Goal: Answer question/provide support

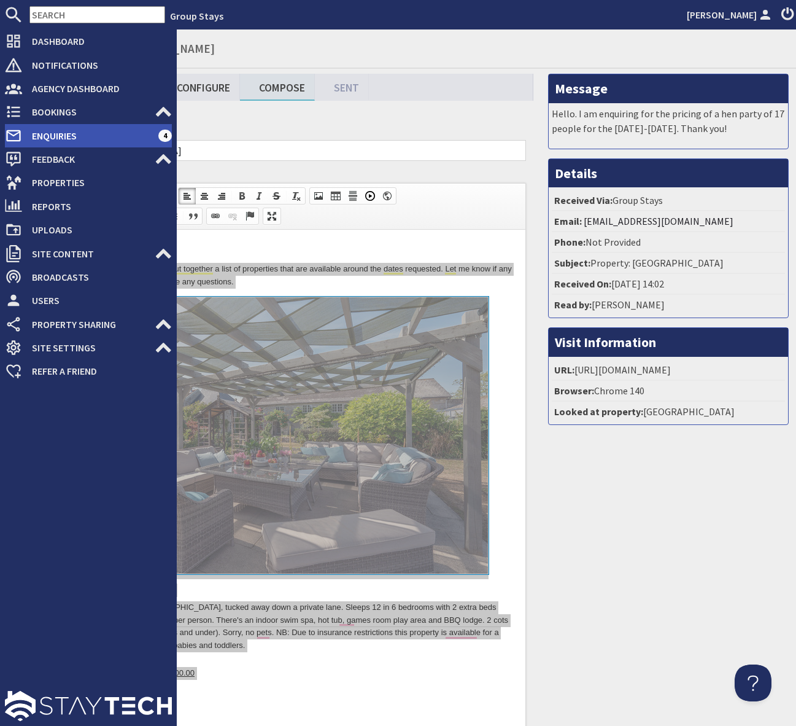
click at [136, 134] on span "Enquiries" at bounding box center [90, 136] width 136 height 20
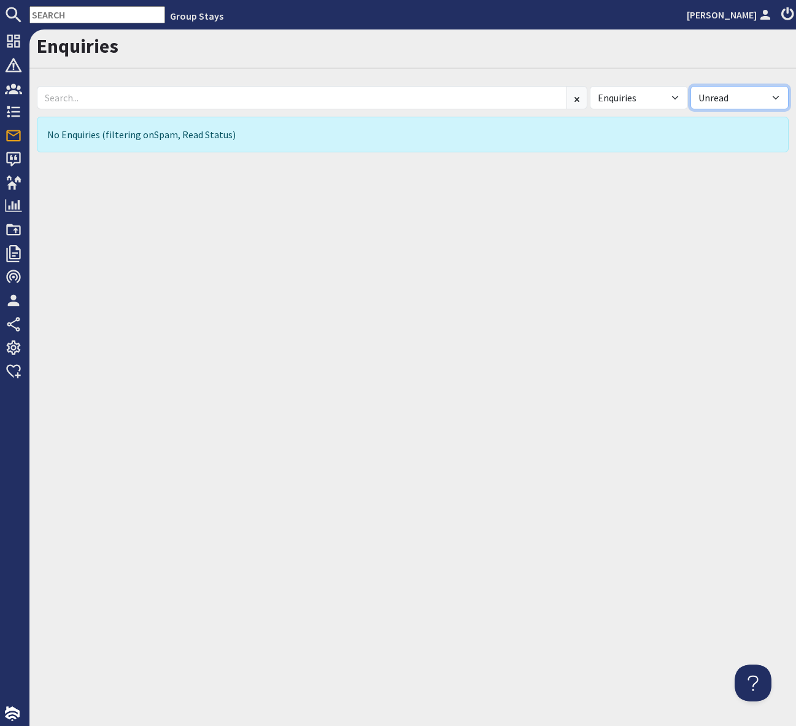
click at [777, 95] on select "All Read Unread" at bounding box center [740, 97] width 98 height 23
select select
click at [691, 86] on select "All Read Unread" at bounding box center [740, 97] width 98 height 23
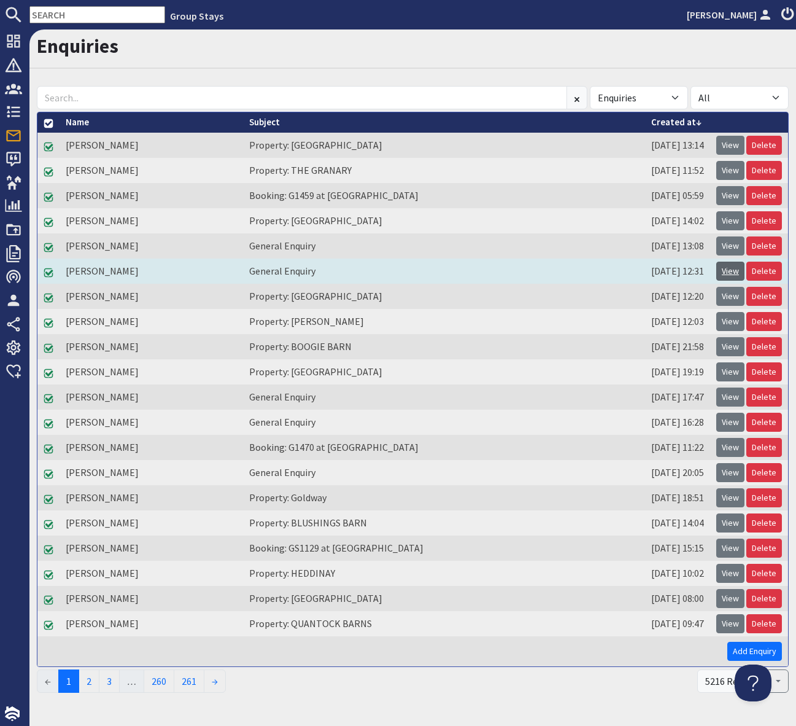
click at [728, 273] on link "View" at bounding box center [730, 271] width 28 height 19
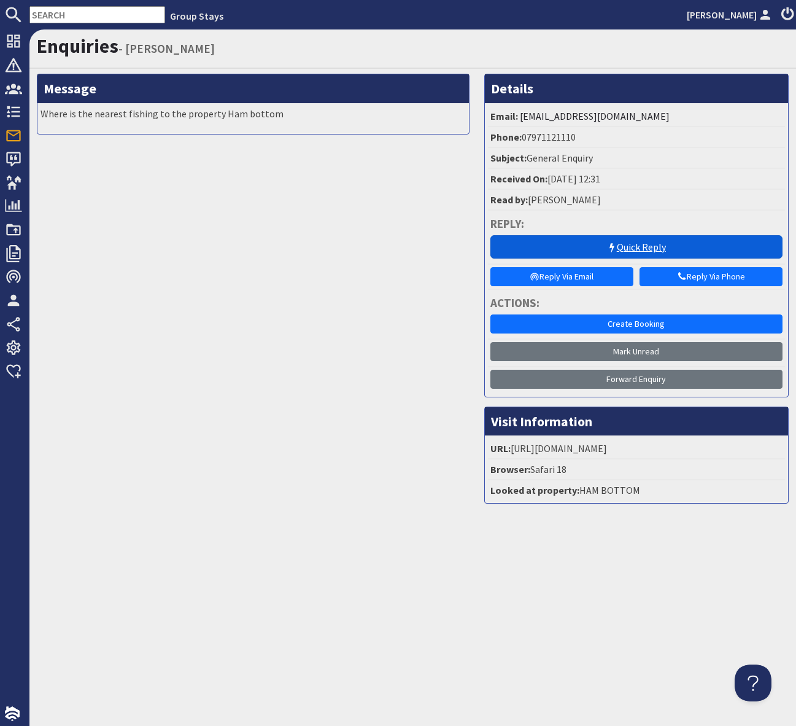
click at [632, 246] on link "Quick Reply" at bounding box center [636, 246] width 292 height 23
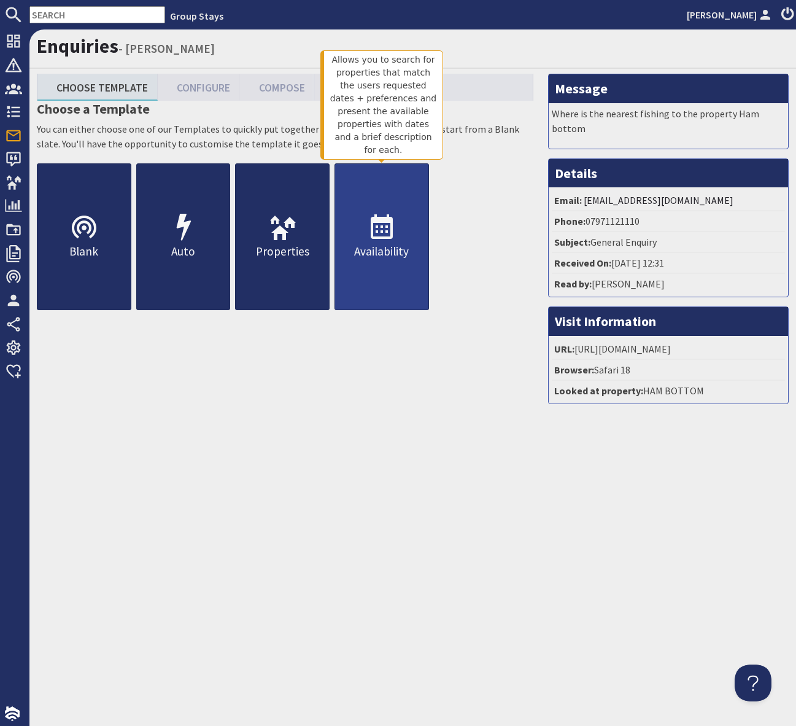
click at [382, 222] on use at bounding box center [382, 226] width 22 height 25
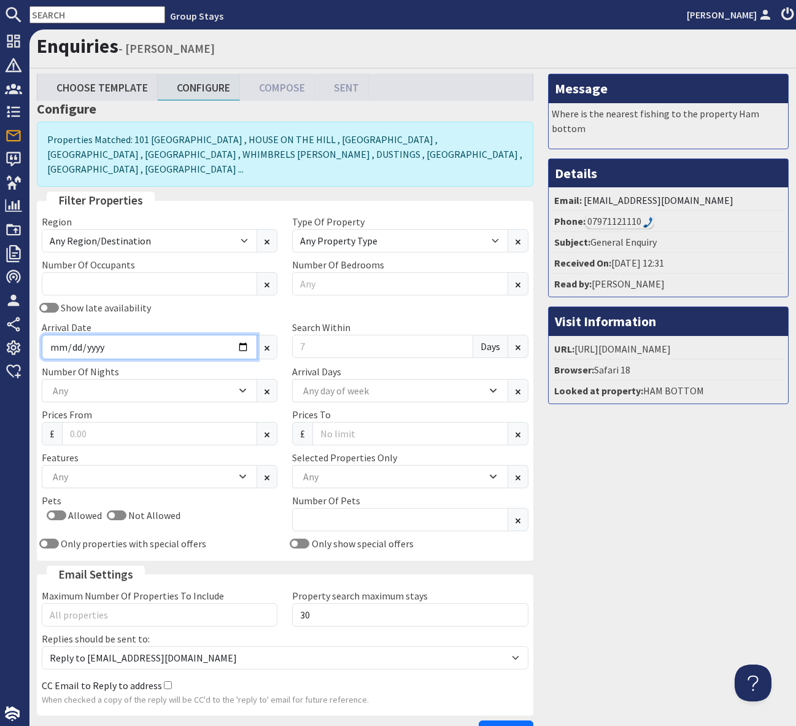
click at [247, 335] on input "Arrival Date" at bounding box center [149, 347] width 215 height 25
type input "[DATE]"
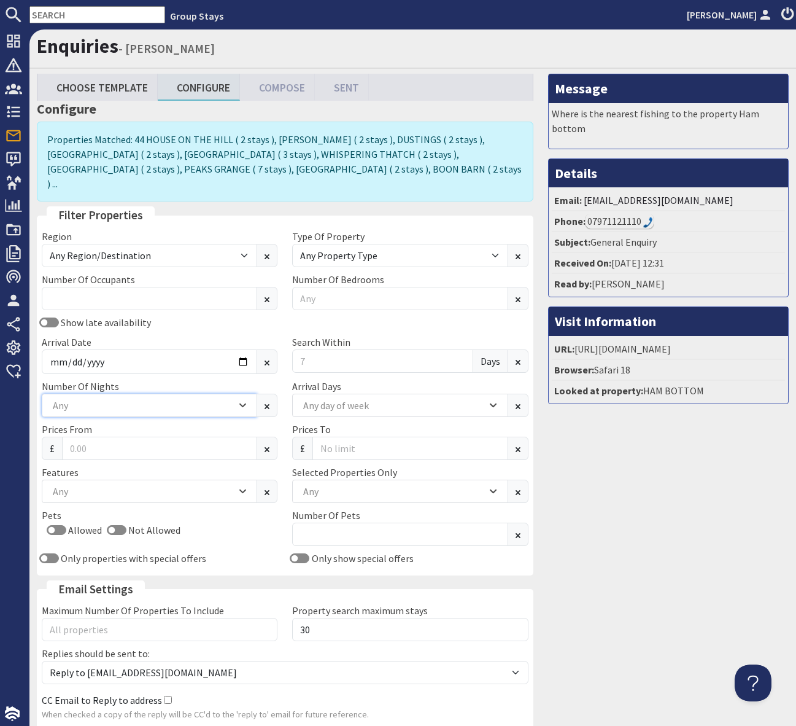
click at [245, 404] on icon "Combobox" at bounding box center [243, 405] width 6 height 2
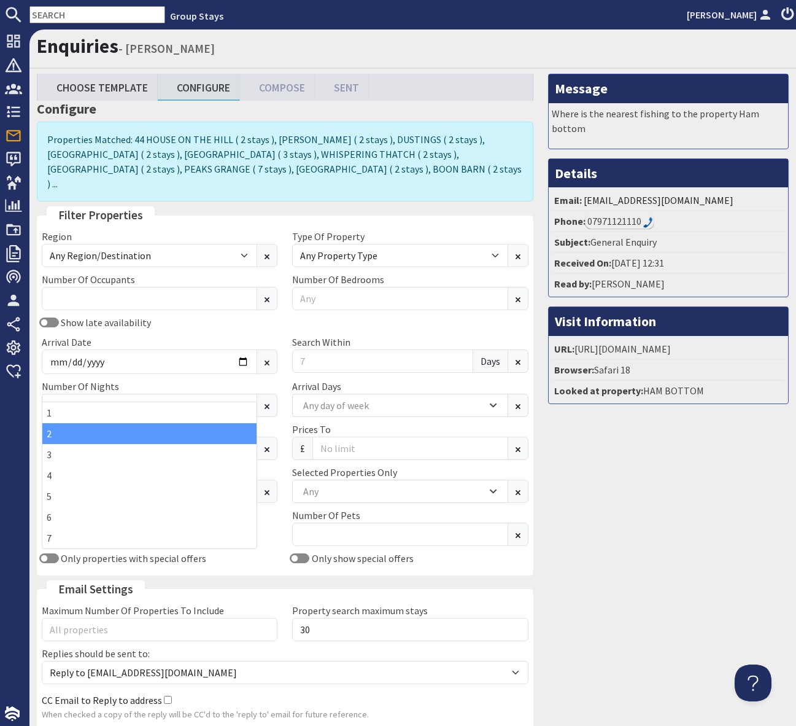
click at [204, 433] on div "2" at bounding box center [149, 433] width 214 height 21
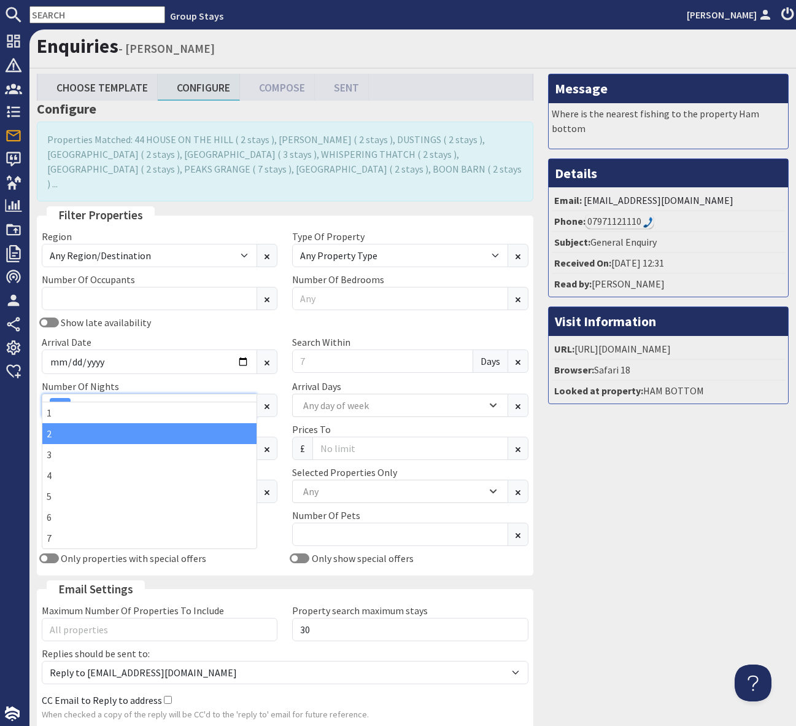
click at [204, 398] on div "2" at bounding box center [143, 405] width 187 height 15
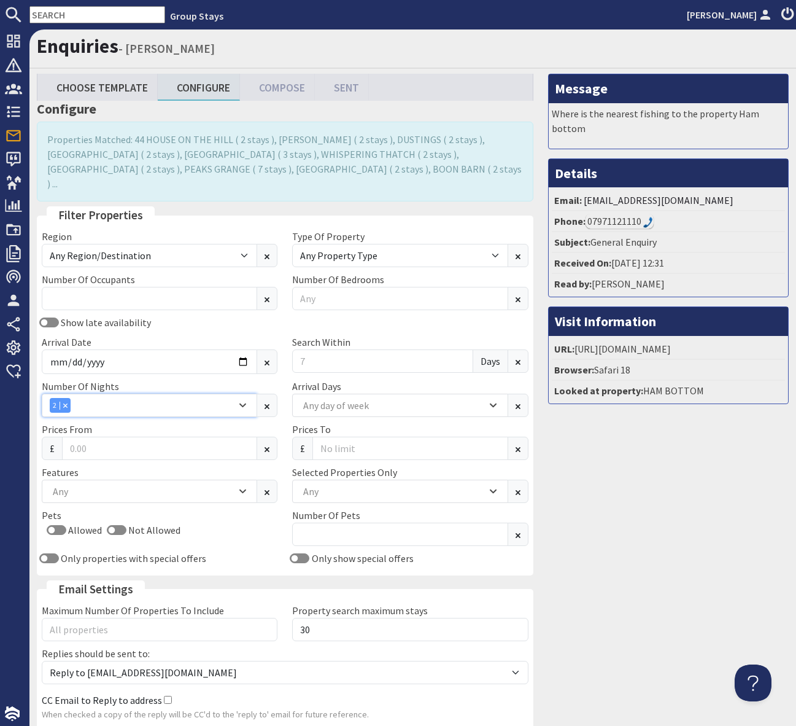
click at [204, 398] on div "2" at bounding box center [143, 405] width 187 height 15
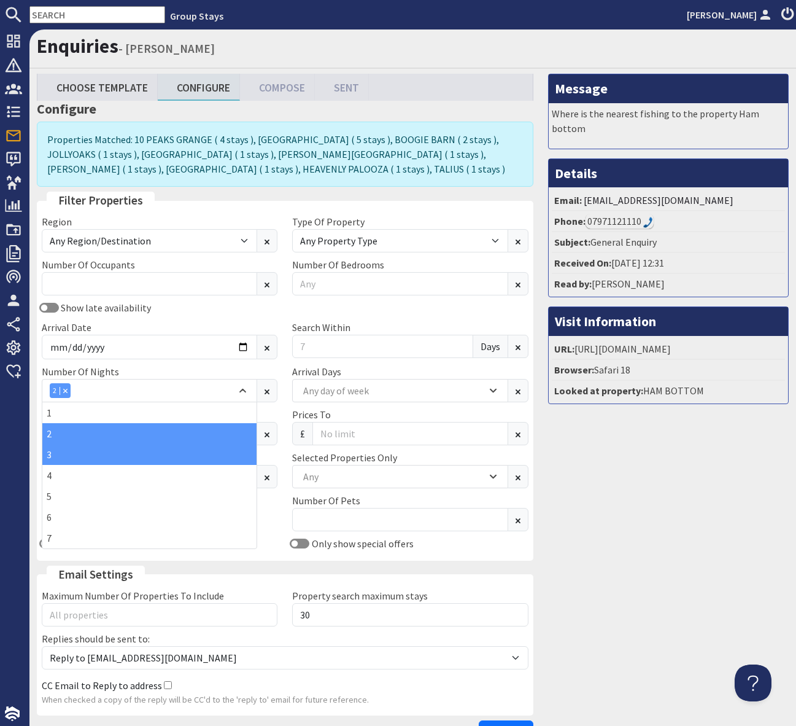
click at [142, 452] on div "3" at bounding box center [149, 454] width 214 height 21
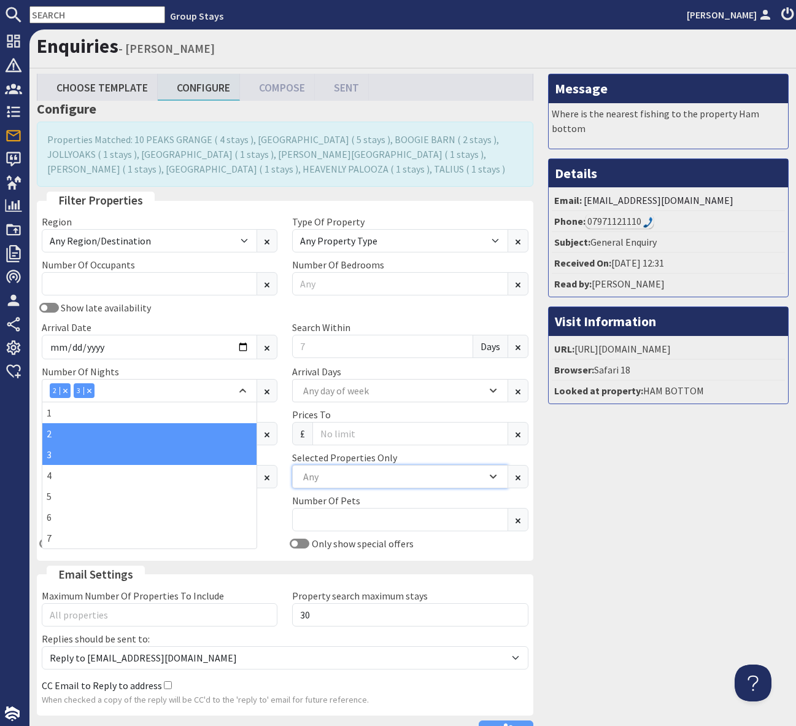
click at [351, 470] on div "Any" at bounding box center [393, 477] width 187 height 14
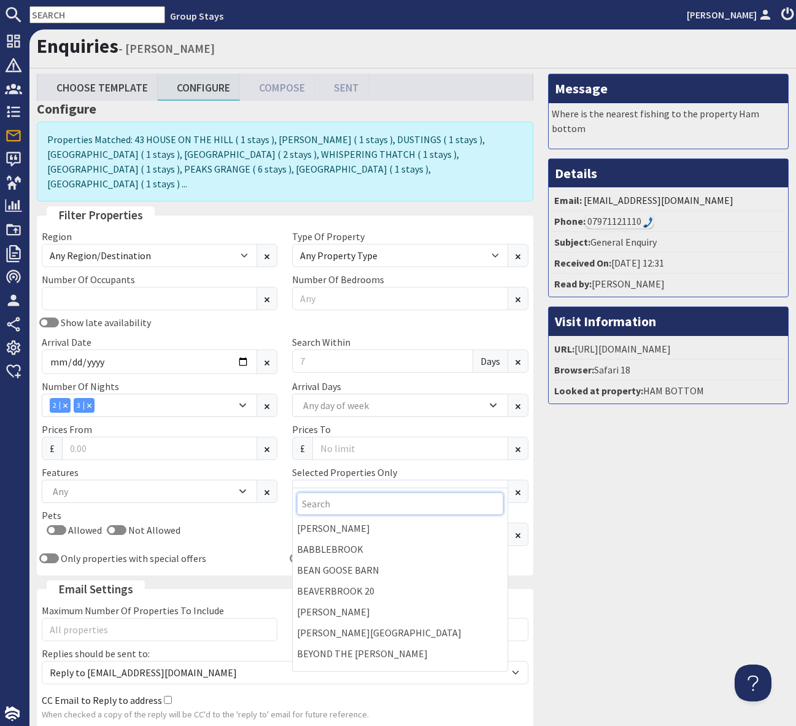
scroll to position [0, 1]
click at [336, 349] on input "Search Within" at bounding box center [382, 360] width 180 height 23
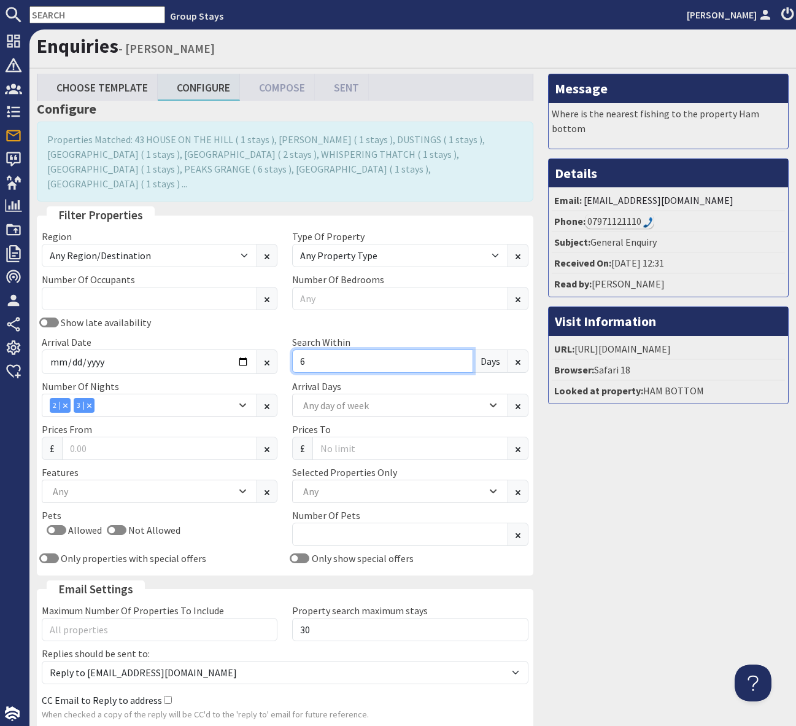
type input "7"
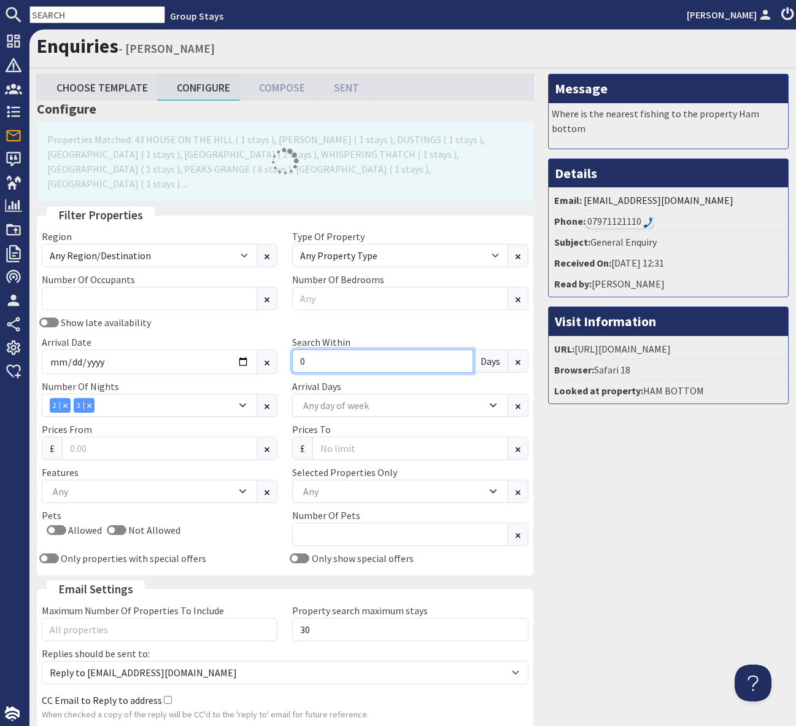
type input "0"
click at [247, 315] on div "Show late availability" at bounding box center [159, 322] width 250 height 15
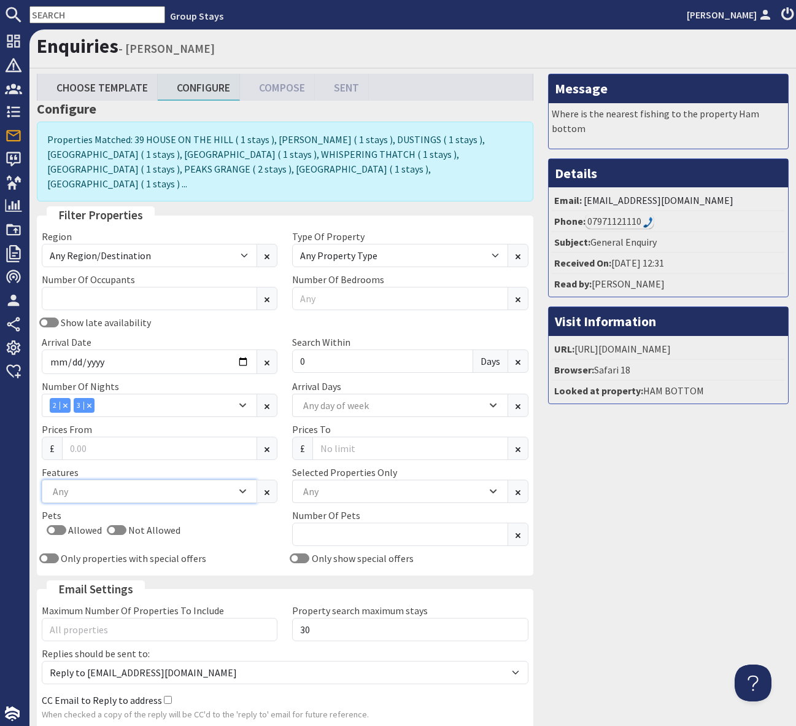
click at [239, 487] on icon "Combobox" at bounding box center [242, 490] width 7 height 7
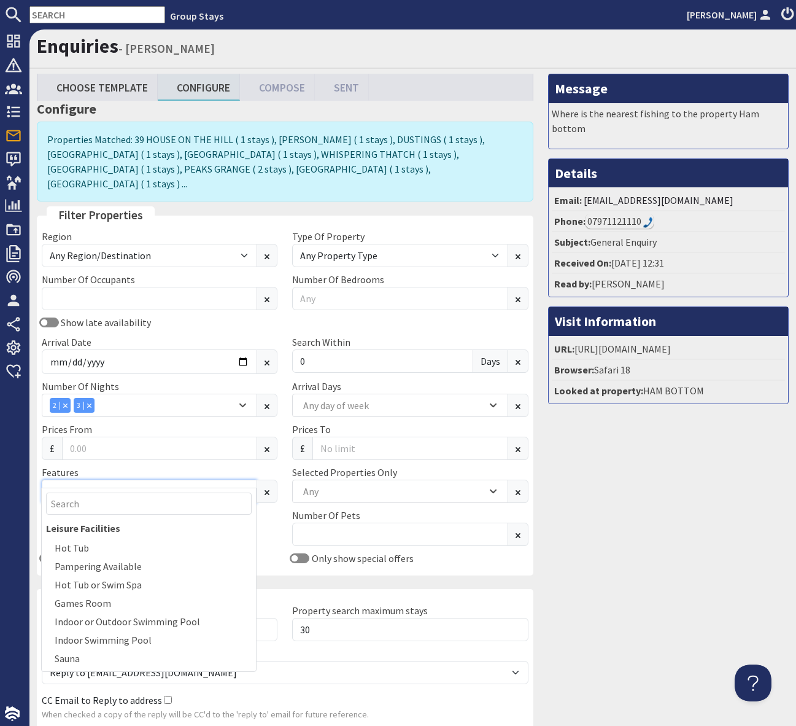
click at [239, 487] on icon "Combobox" at bounding box center [242, 490] width 7 height 7
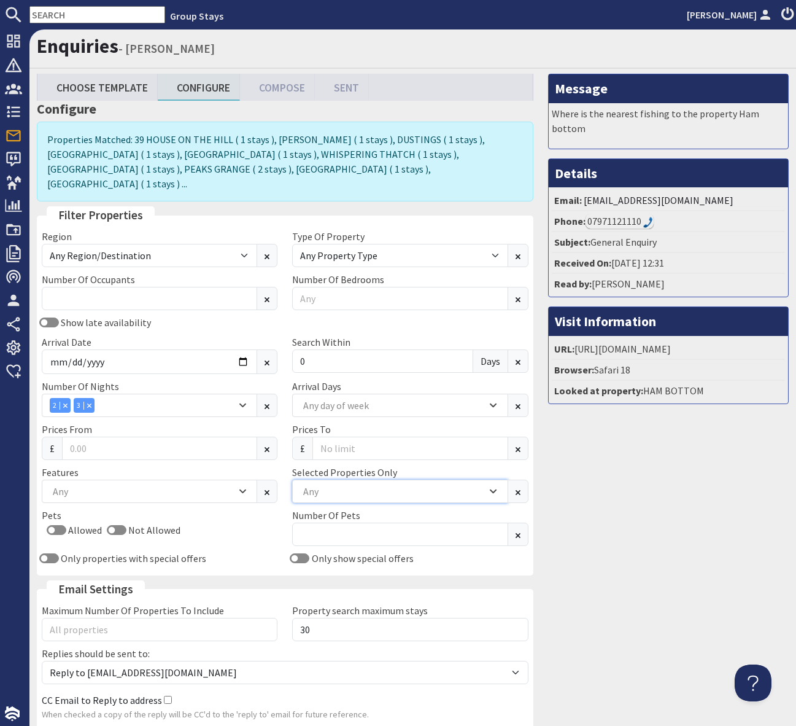
drag, startPoint x: 313, startPoint y: 475, endPoint x: 390, endPoint y: 489, distance: 78.1
click at [314, 484] on div "Any" at bounding box center [393, 491] width 187 height 14
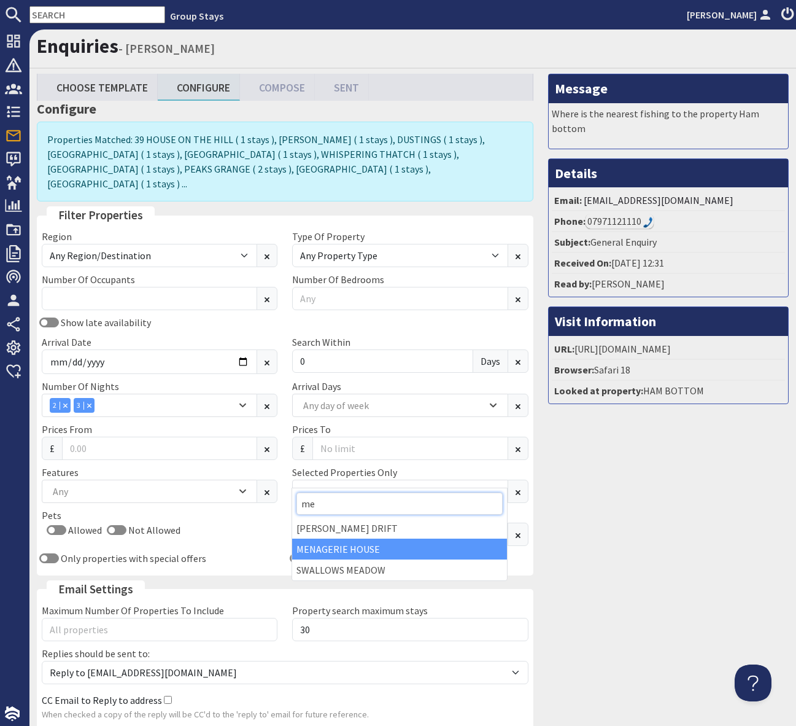
type input "me"
click at [314, 546] on div "MENAGERIE HOUSE" at bounding box center [399, 548] width 214 height 21
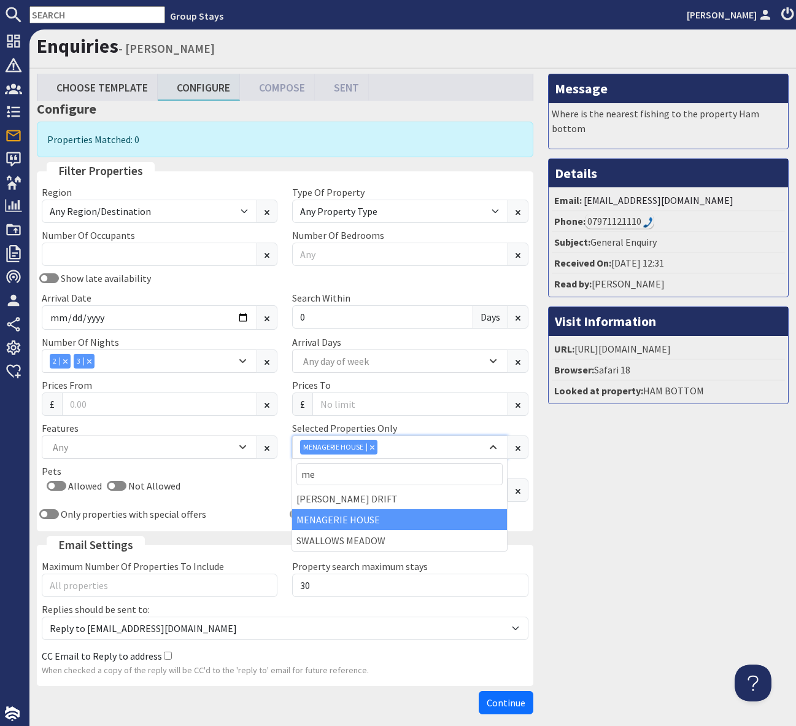
click at [375, 446] on div "Combobox" at bounding box center [371, 447] width 11 height 8
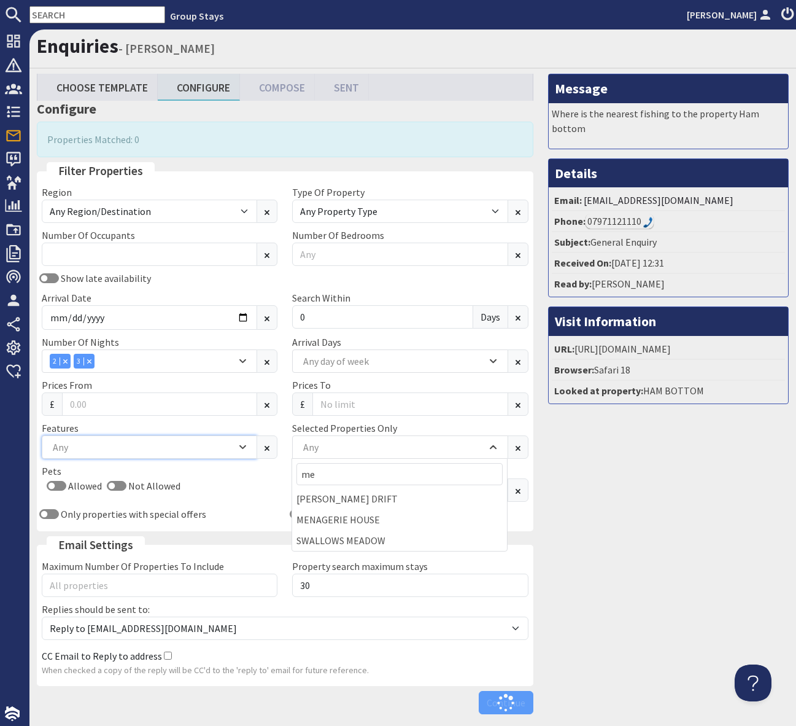
click at [112, 447] on div "Any" at bounding box center [143, 447] width 187 height 14
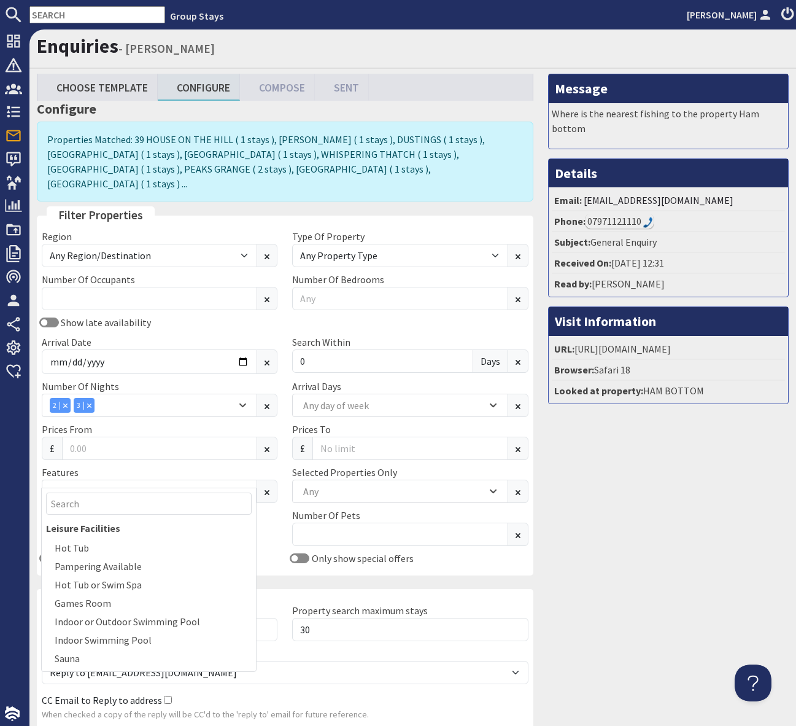
click at [99, 515] on div at bounding box center [149, 502] width 214 height 29
click at [68, 484] on div "Any" at bounding box center [143, 491] width 187 height 14
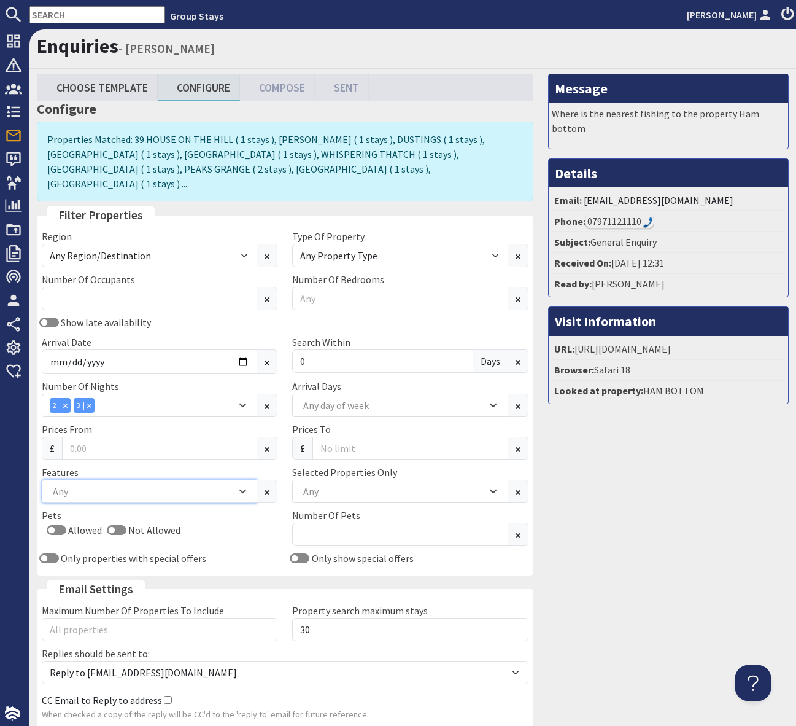
scroll to position [0, 1]
click at [83, 484] on div "Any" at bounding box center [143, 491] width 187 height 14
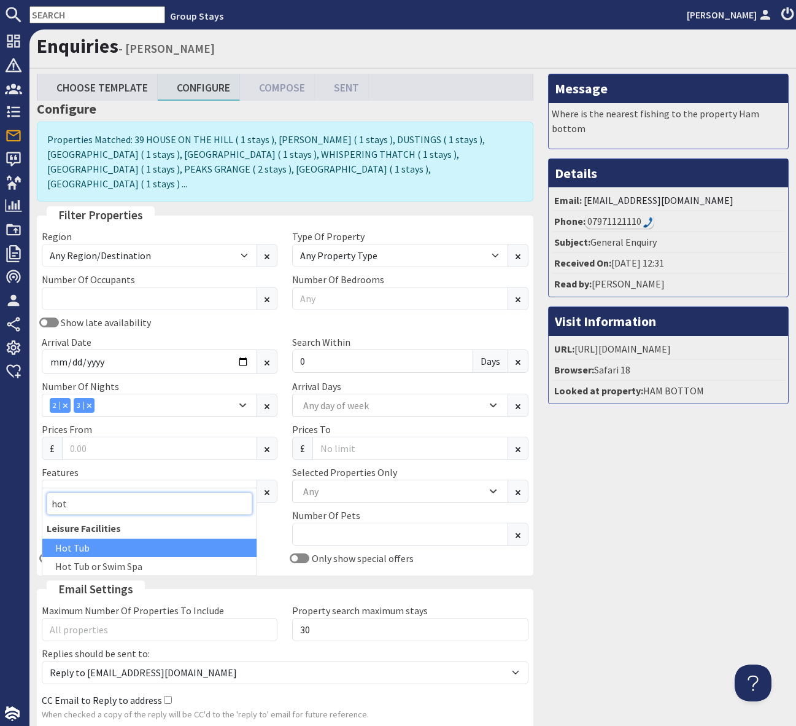
type input "hot"
click at [98, 549] on div "Hot Tub" at bounding box center [149, 547] width 214 height 18
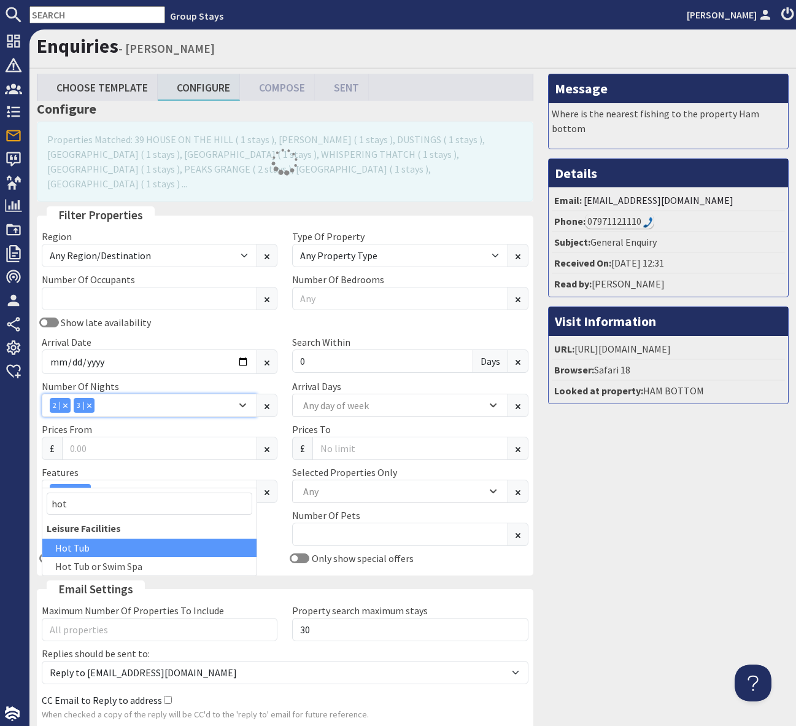
click at [93, 401] on div "Combobox" at bounding box center [88, 405] width 11 height 8
click at [80, 287] on input "Number Of Occupants" at bounding box center [149, 298] width 215 height 23
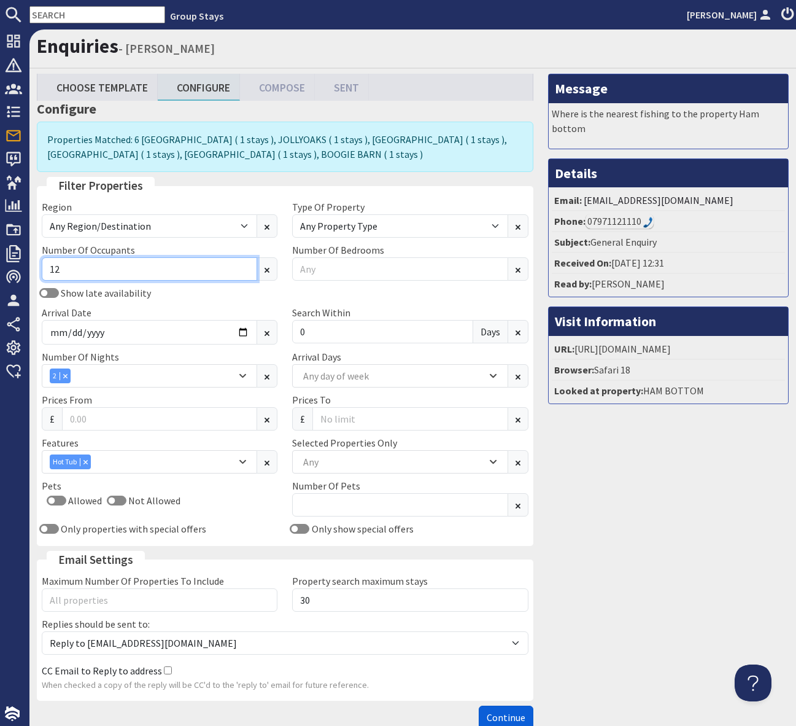
type input "12"
click at [500, 718] on span "Continue" at bounding box center [506, 717] width 39 height 12
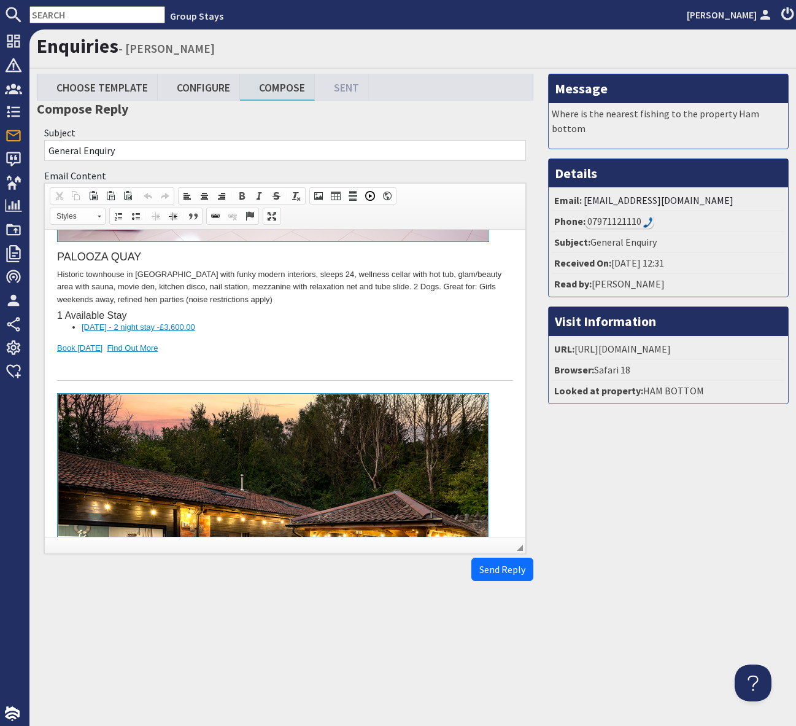
scroll to position [2384, 0]
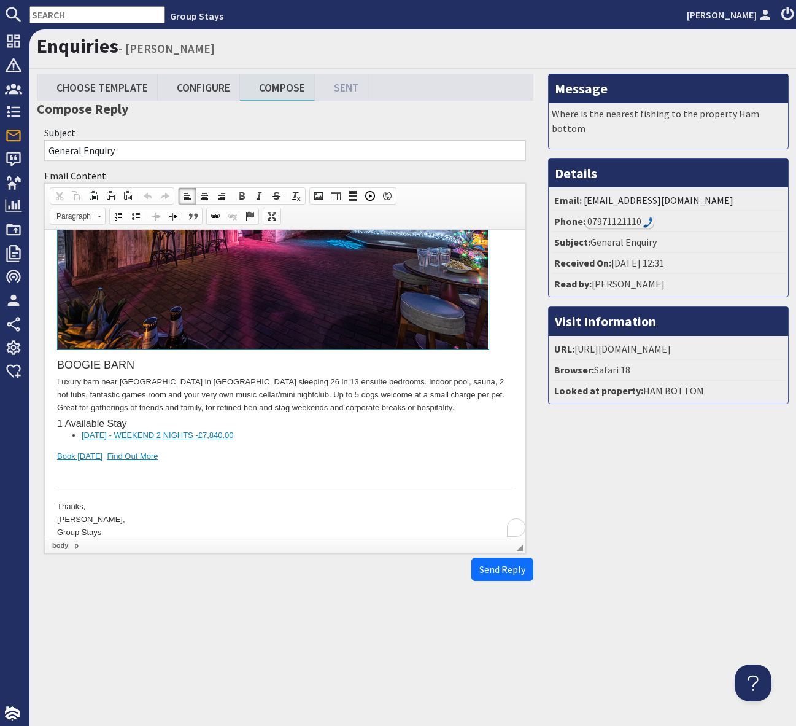
click at [392, 463] on div "To enrich screen reader interactions, please activate Accessibility in Grammarl…" at bounding box center [285, 476] width 456 height 26
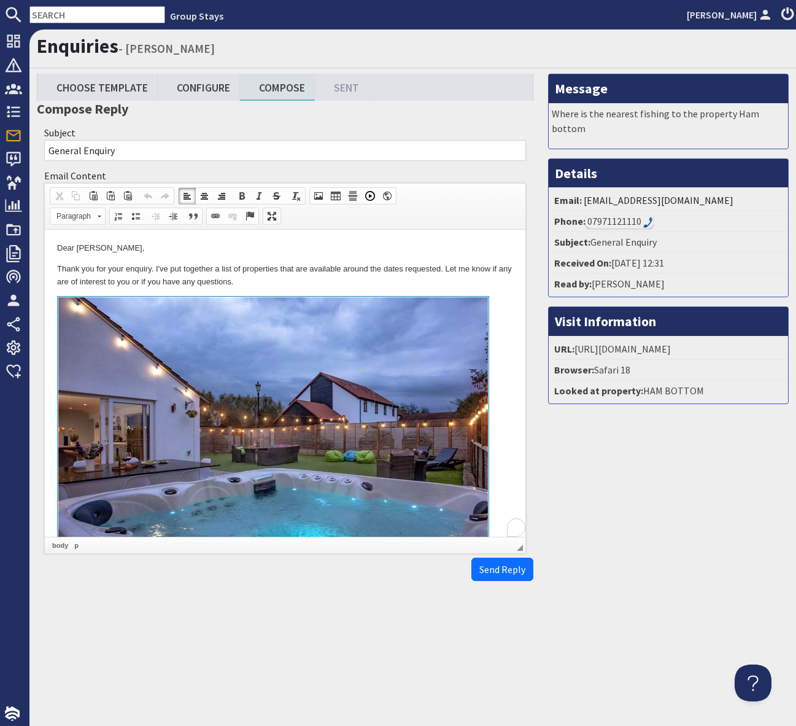
scroll to position [0, 0]
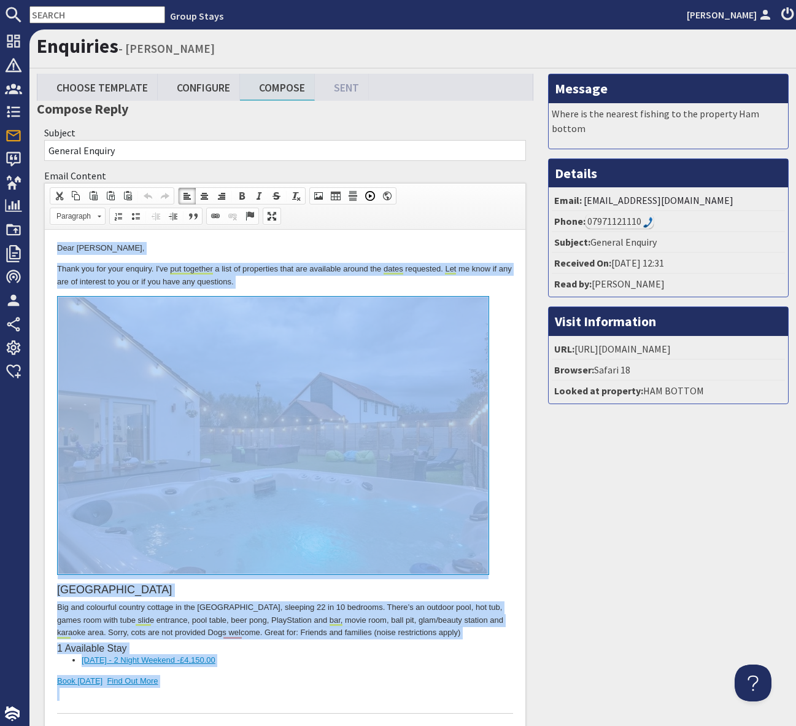
copy body "Lore Ips Dolorsi, Ametc adi eli sedd eiusmod. T'in utl etdolore m aliq en admin…"
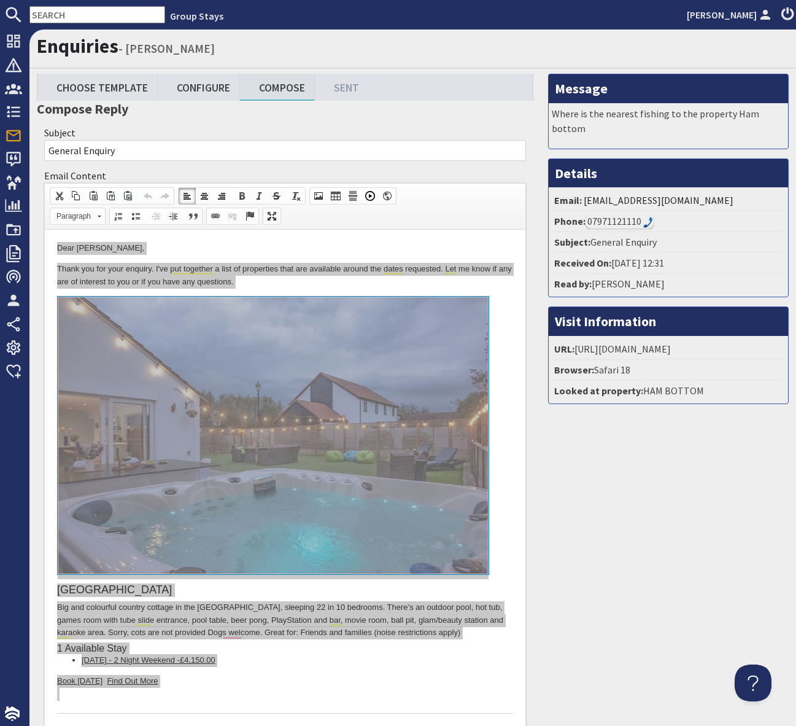
click at [211, 122] on div "Subject General Enquiry" at bounding box center [285, 143] width 497 height 43
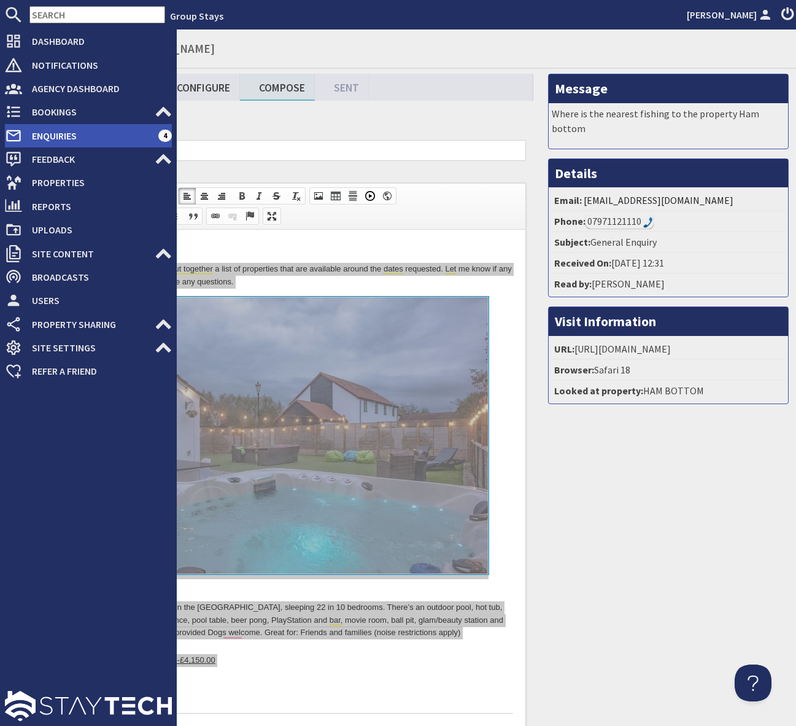
click at [71, 139] on span "Enquiries" at bounding box center [90, 136] width 136 height 20
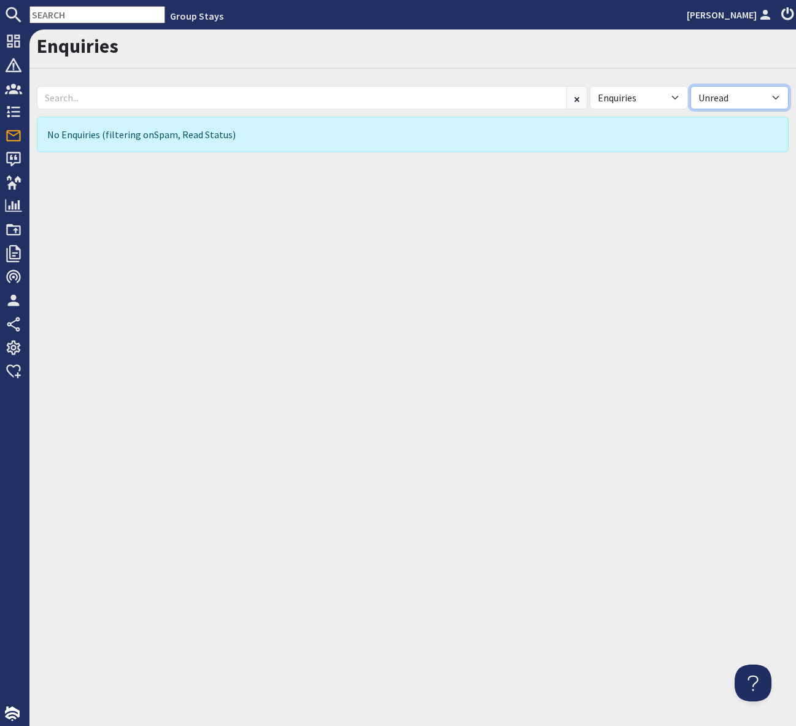
click at [774, 100] on select "All Read Unread" at bounding box center [740, 97] width 98 height 23
select select
click at [691, 86] on select "All Read Unread" at bounding box center [740, 97] width 98 height 23
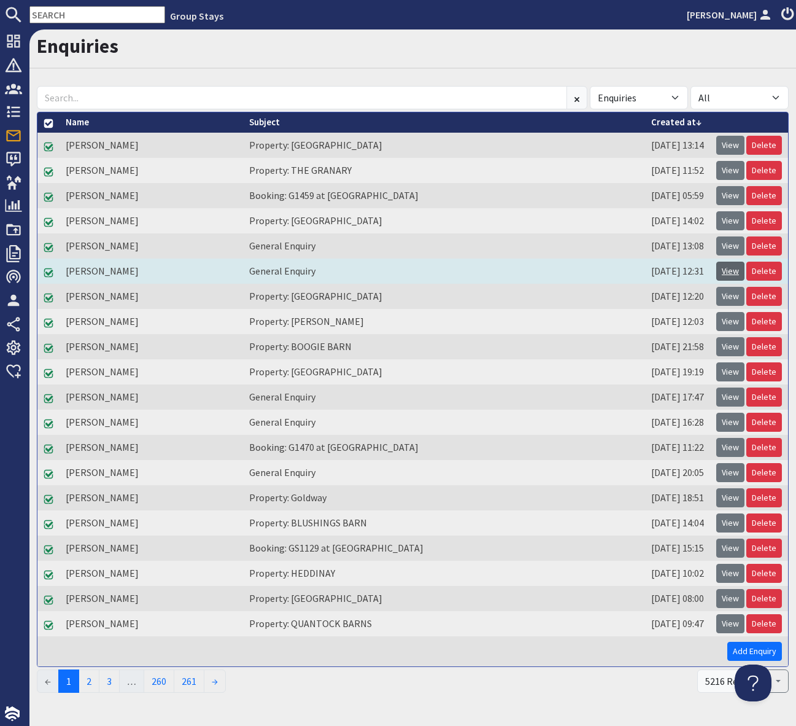
click at [732, 273] on link "View" at bounding box center [730, 271] width 28 height 19
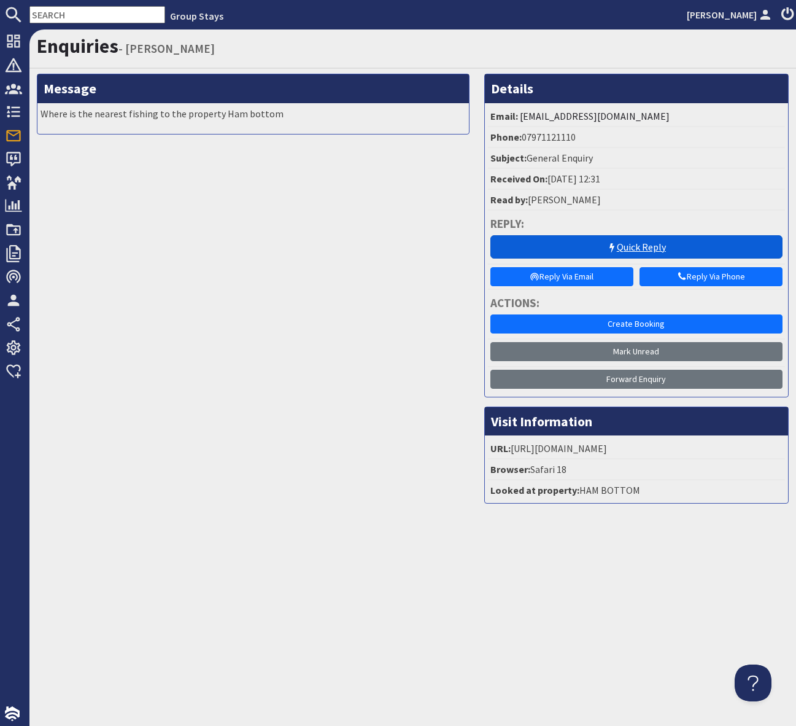
click at [637, 243] on link "Quick Reply" at bounding box center [636, 246] width 292 height 23
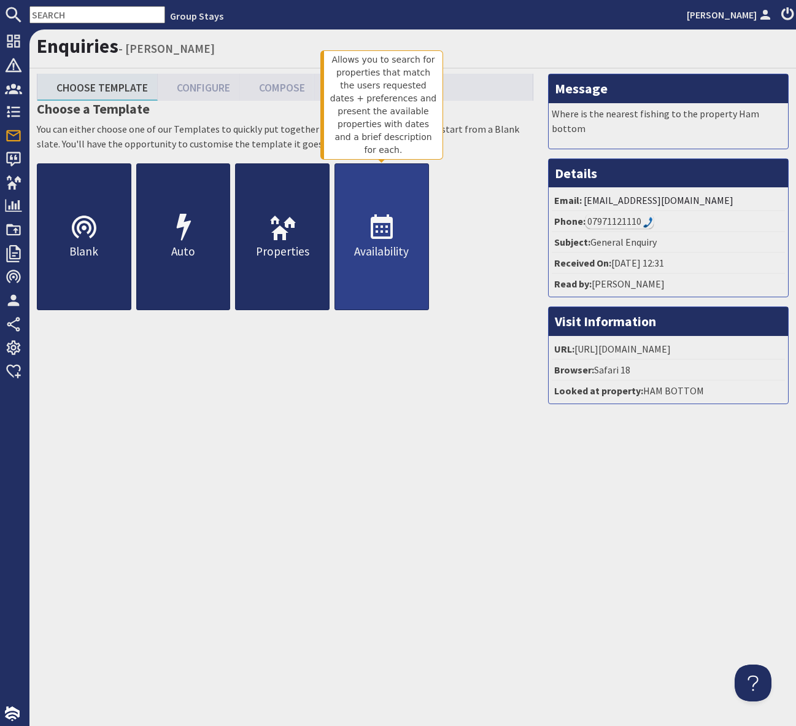
click at [376, 223] on icon at bounding box center [381, 227] width 29 height 29
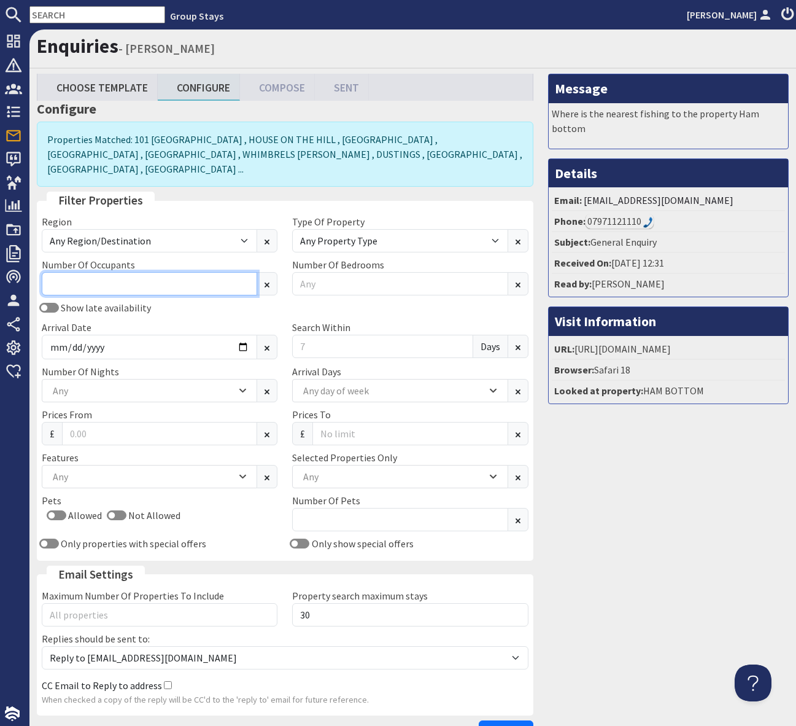
click at [118, 274] on input "Number Of Occupants" at bounding box center [149, 283] width 215 height 23
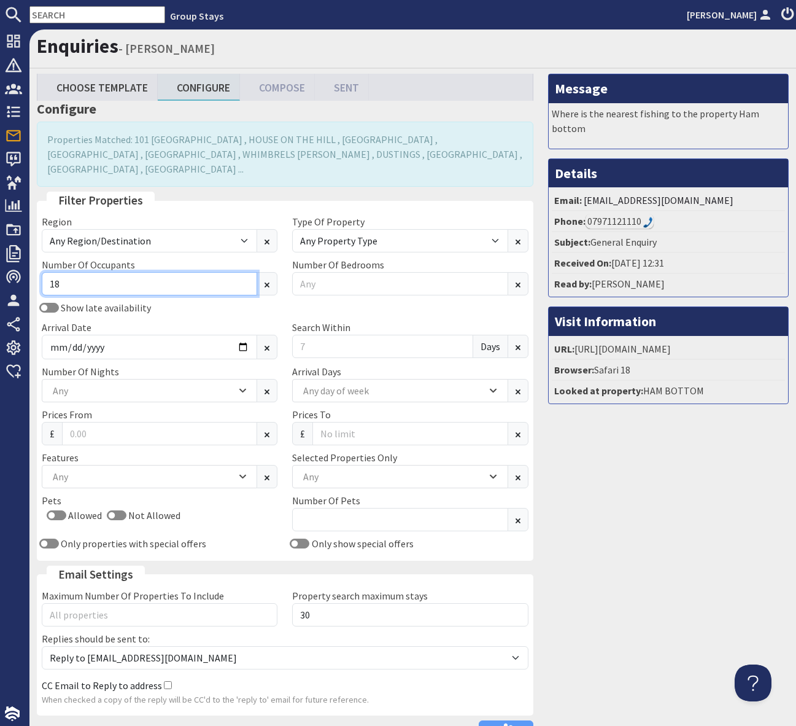
type input "18"
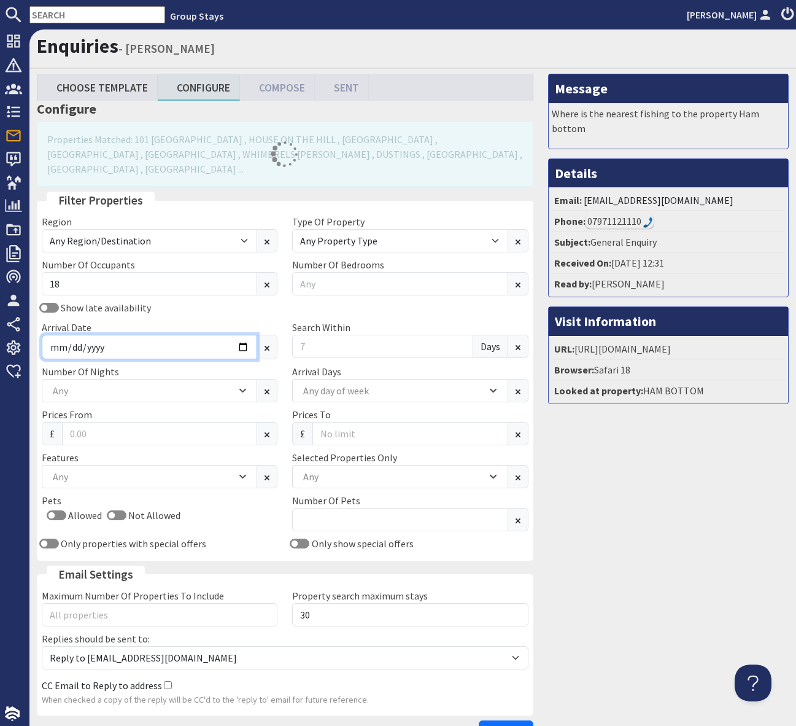
click at [247, 335] on input "Arrival Date" at bounding box center [149, 347] width 215 height 25
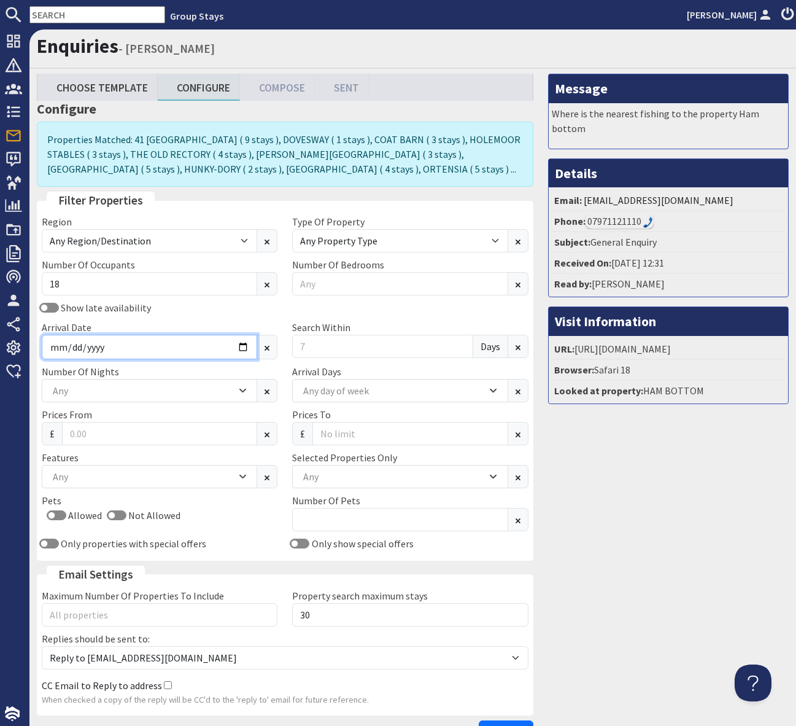
type input "[DATE]"
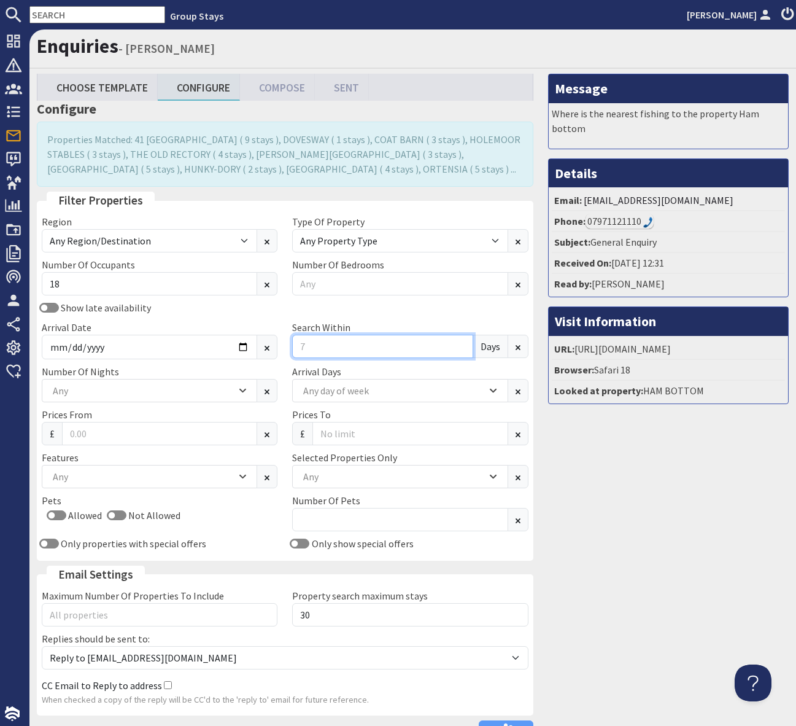
click at [325, 347] on input "Search Within" at bounding box center [382, 346] width 180 height 23
type input "14"
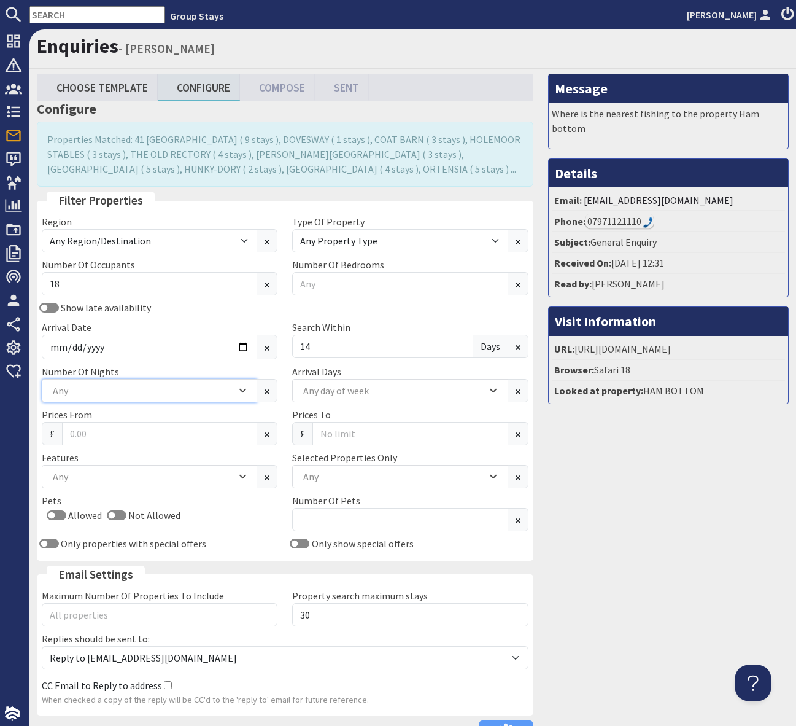
click at [239, 388] on icon "Combobox" at bounding box center [242, 390] width 7 height 7
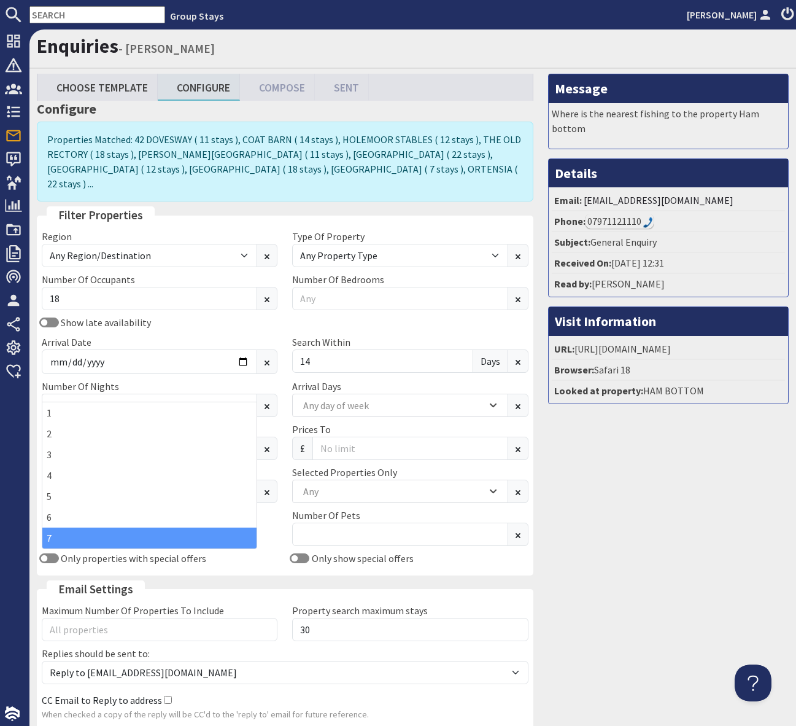
click at [190, 537] on div "7" at bounding box center [149, 537] width 214 height 21
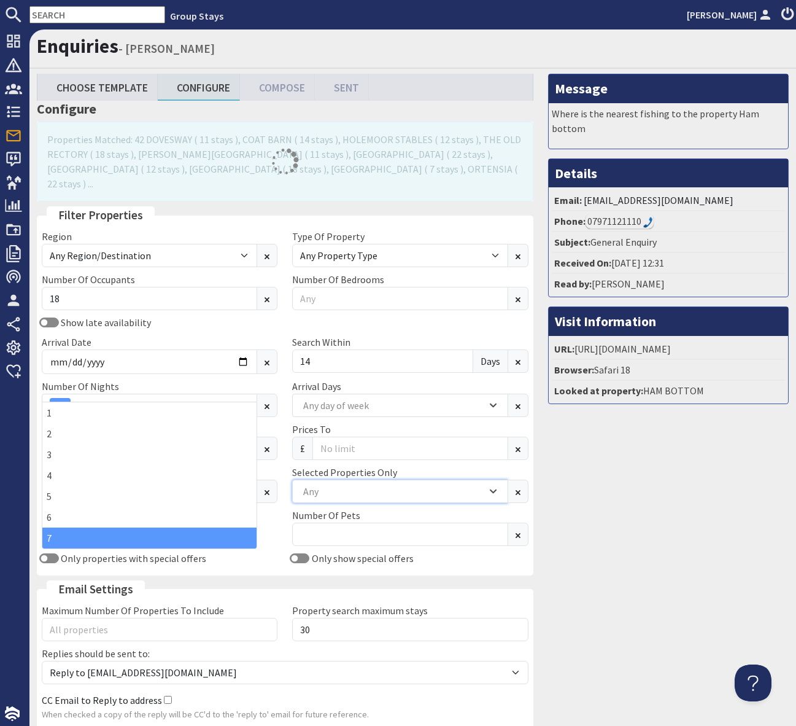
click at [352, 484] on div "Any" at bounding box center [393, 491] width 187 height 14
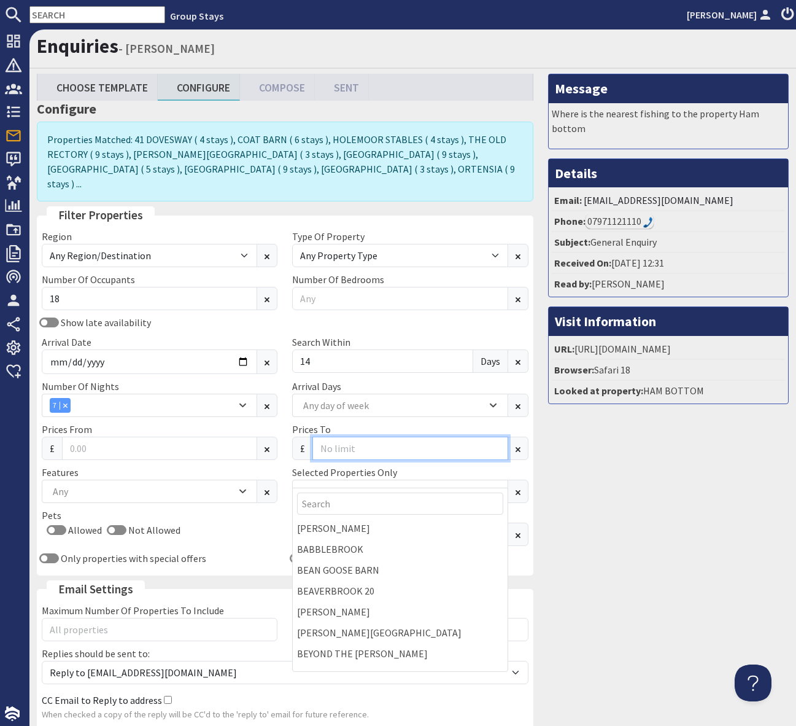
click at [339, 437] on input "Prices To" at bounding box center [409, 447] width 195 height 23
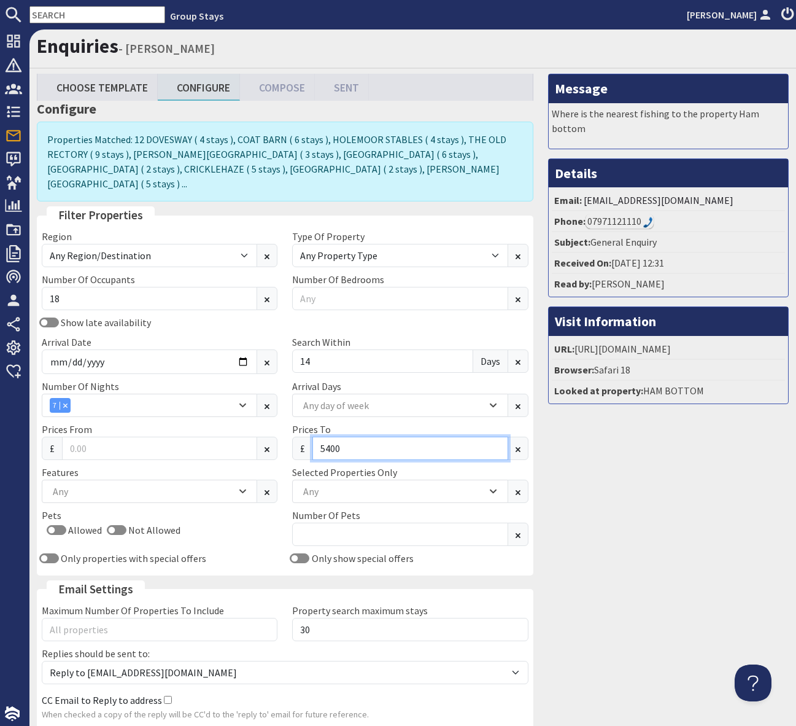
type input "5400"
click at [338, 287] on input "Number Of Bedrooms" at bounding box center [399, 298] width 215 height 23
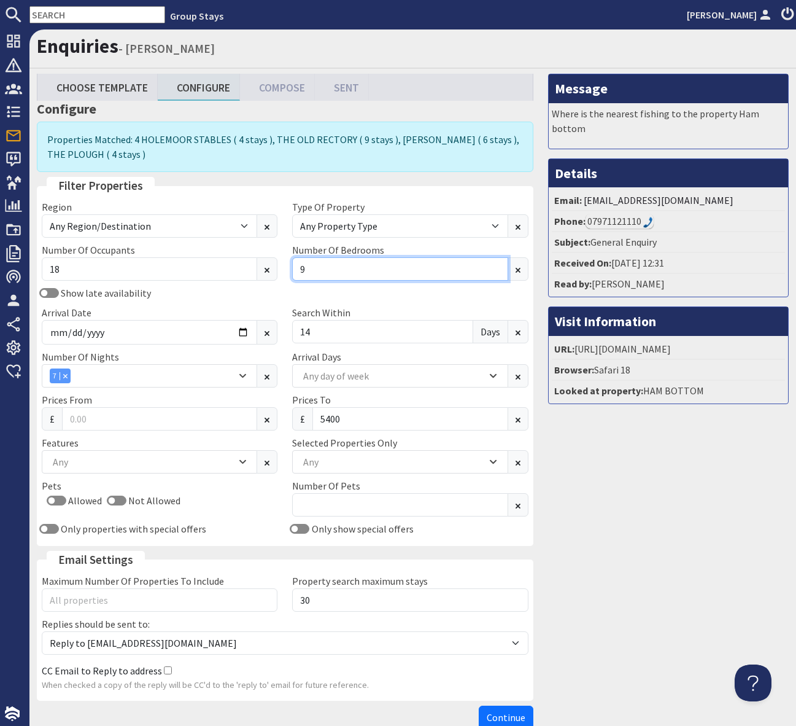
type input "9"
click at [248, 461] on div "Any" at bounding box center [149, 461] width 215 height 23
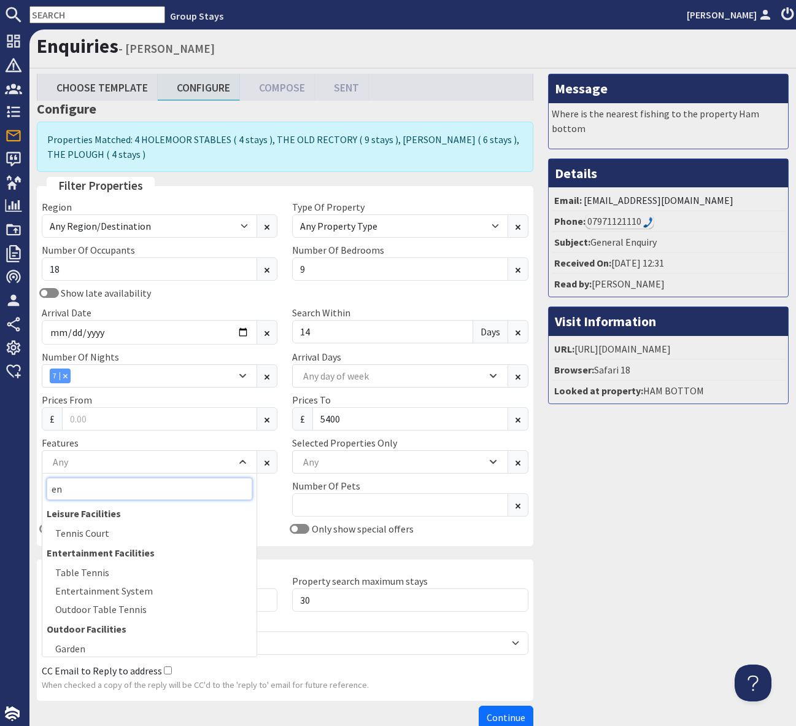
type input "e"
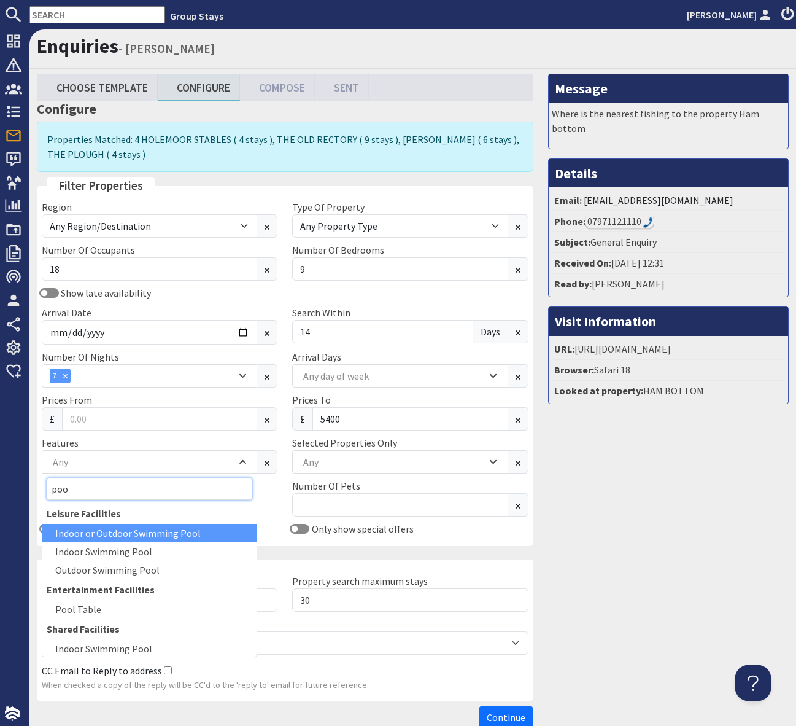
type input "poo"
click at [133, 534] on div "Indoor or Outdoor Swimming Pool" at bounding box center [149, 533] width 214 height 18
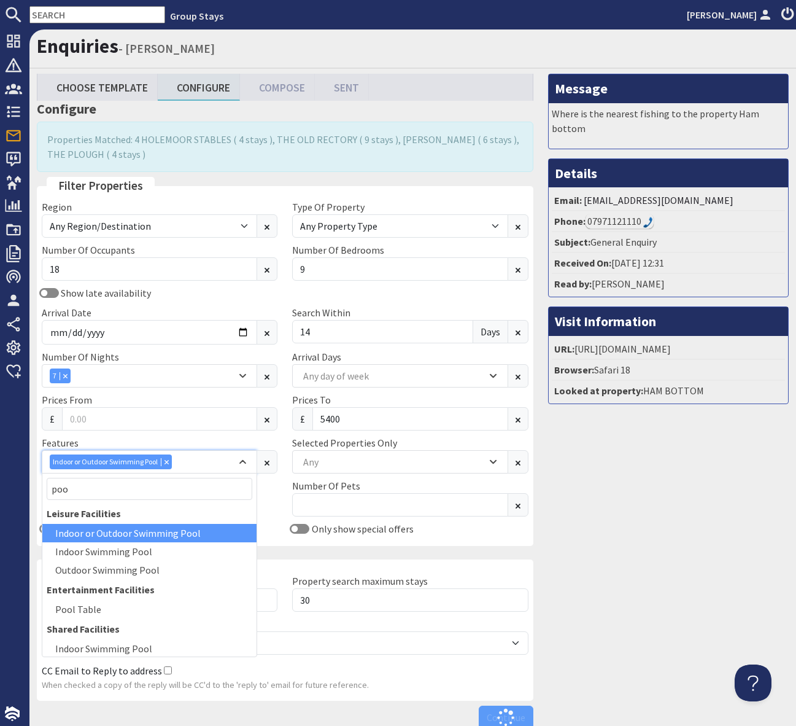
click at [190, 465] on div "Indoor or Outdoor Swimming Pool" at bounding box center [143, 461] width 187 height 15
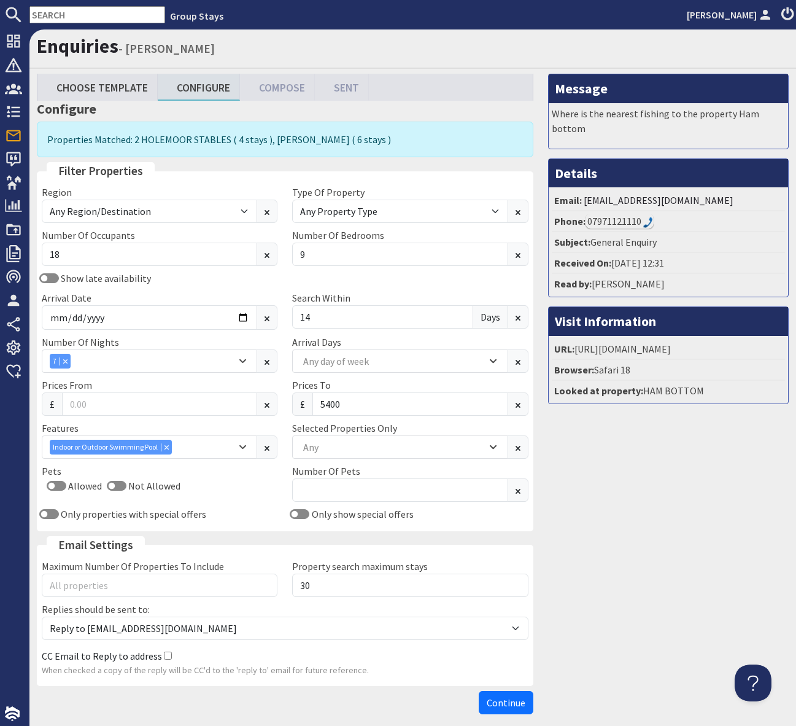
click at [190, 465] on div "Pets Allowed Not Allowed" at bounding box center [159, 484] width 250 height 43
click at [192, 451] on div "Indoor or Outdoor Swimming Pool" at bounding box center [143, 447] width 187 height 15
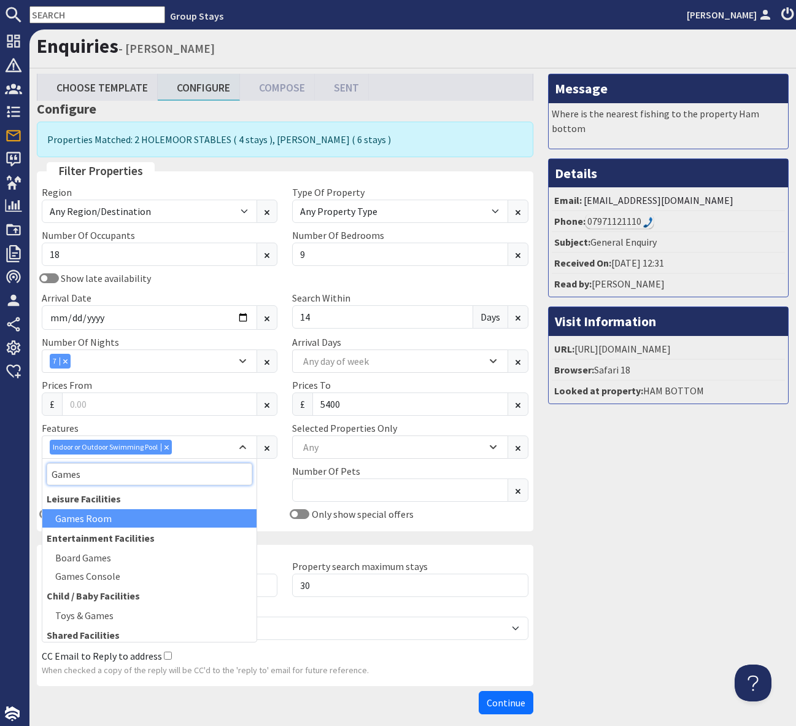
type input "Games"
click at [138, 514] on div "Games Room" at bounding box center [149, 518] width 214 height 18
click at [504, 699] on span "Continue" at bounding box center [506, 702] width 39 height 12
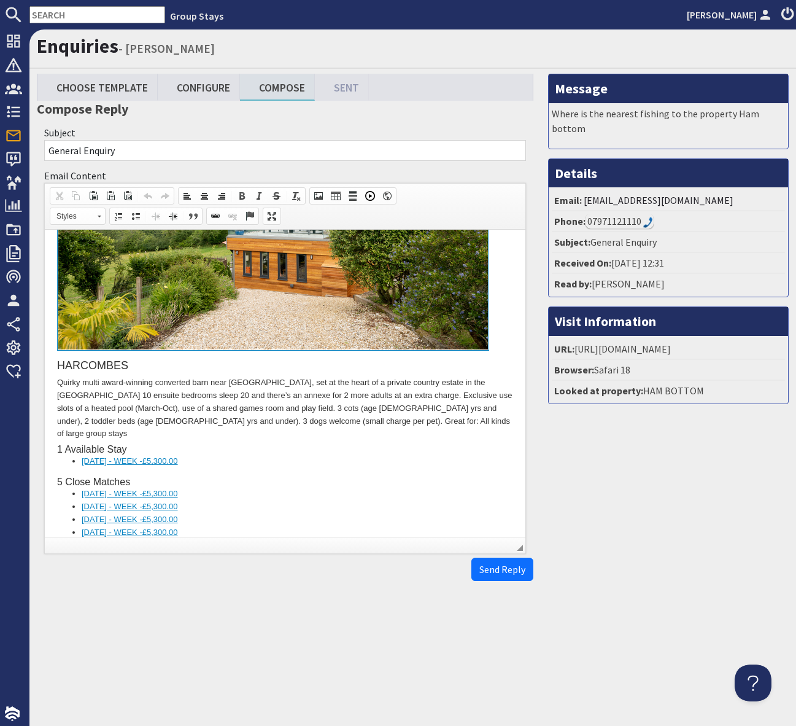
scroll to position [815, 0]
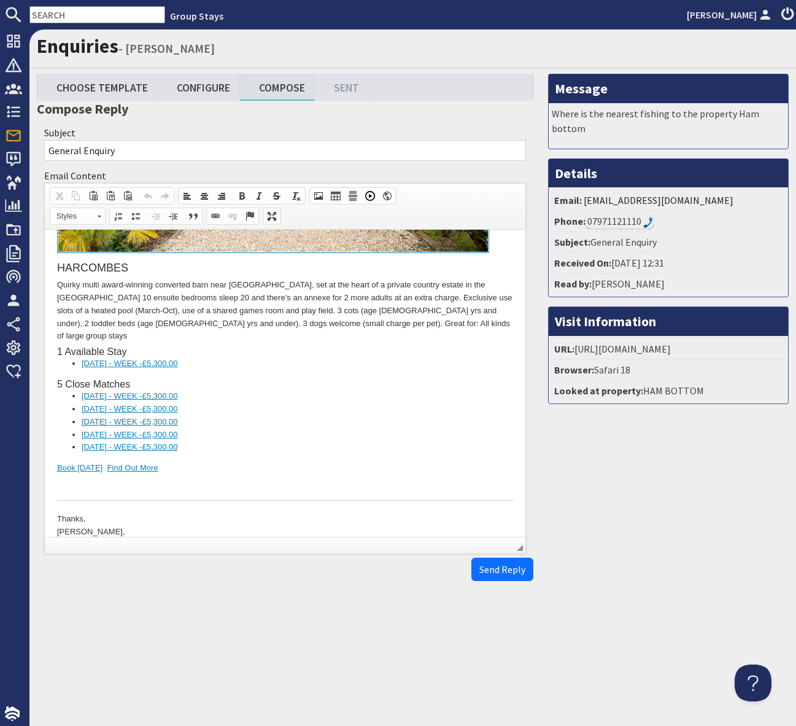
click at [389, 416] on li "[DATE] - WEEK - £5,300.00" at bounding box center [285, 422] width 407 height 13
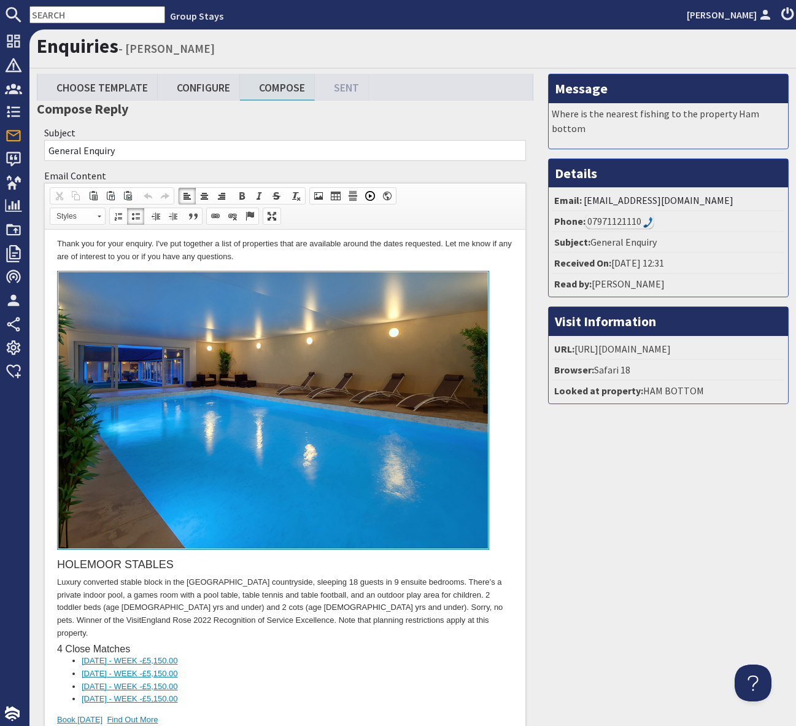
scroll to position [0, 0]
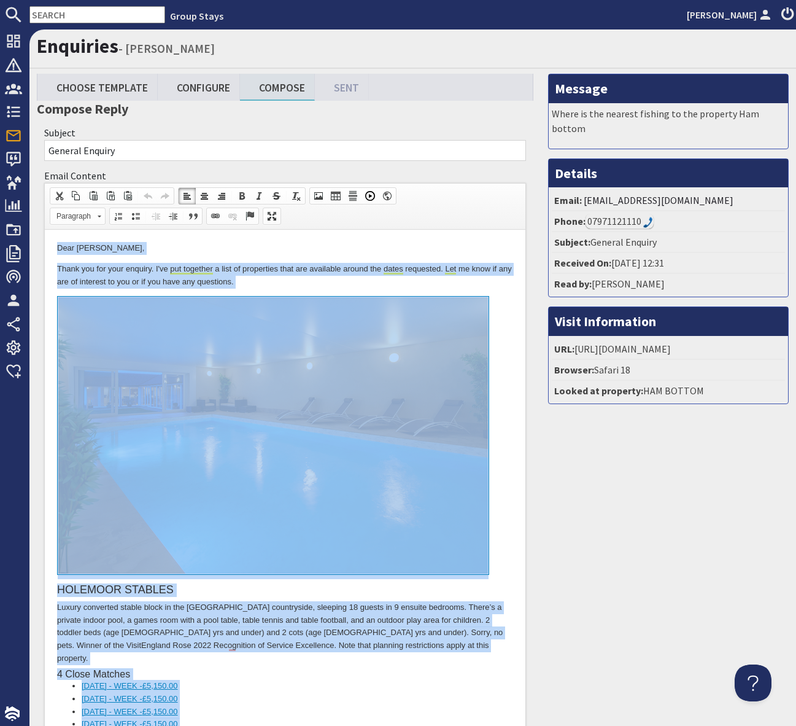
copy body "Lore Ips Dolorsi, Ametc adi eli sedd eiusmod. T'in utl etdolore m aliq en admin…"
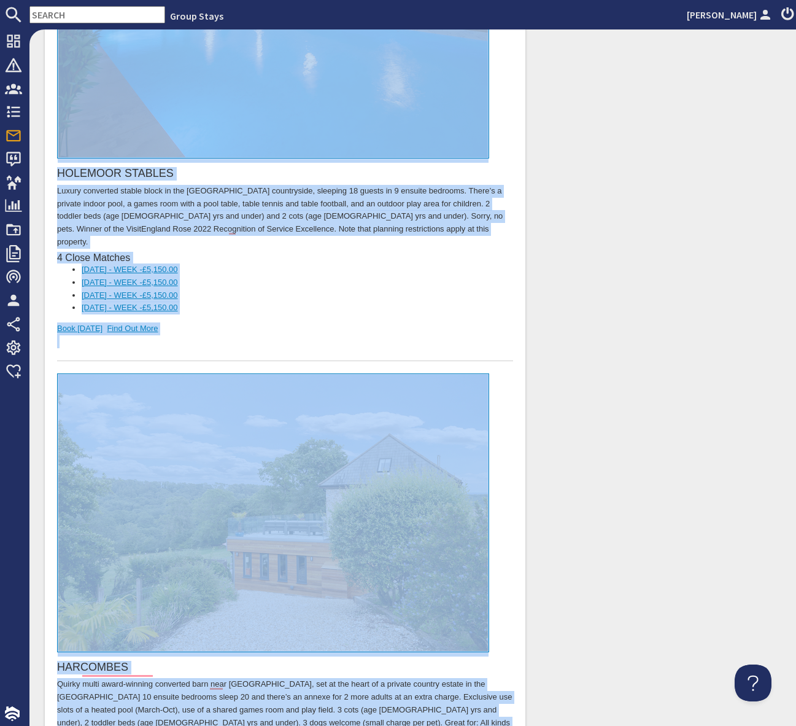
scroll to position [740, 0]
